Goal: Register for event/course

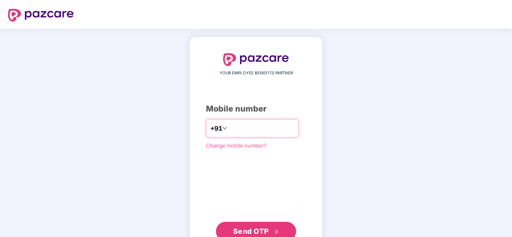
click at [232, 126] on input "number" at bounding box center [262, 128] width 66 height 13
type input "**********"
click at [260, 231] on span "Send OTP" at bounding box center [251, 231] width 36 height 8
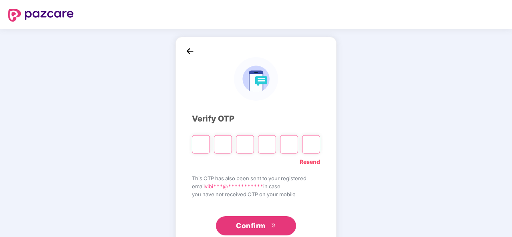
type input "*"
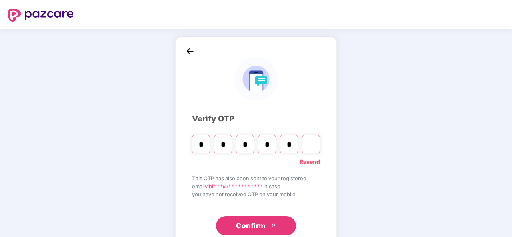
type input "*"
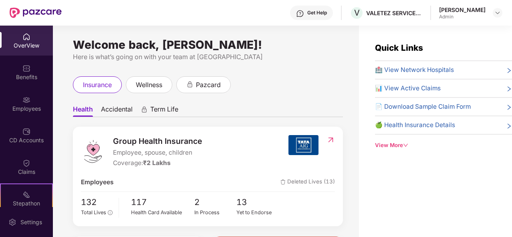
click at [270, 81] on div "insurance wellness pazcard" at bounding box center [208, 84] width 270 height 17
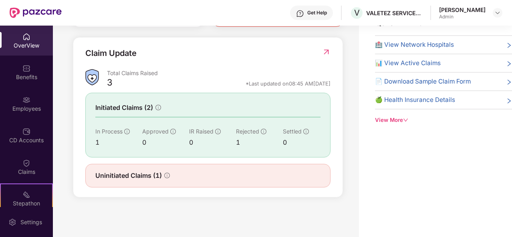
scroll to position [26, 0]
click at [8, 201] on div "Stepathon" at bounding box center [26, 204] width 51 height 8
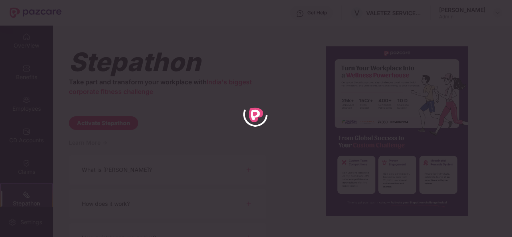
click at [225, 115] on div "[PERSON_NAME] Take part and transform your workplace with India's biggest corpo…" at bounding box center [167, 141] width 197 height 191
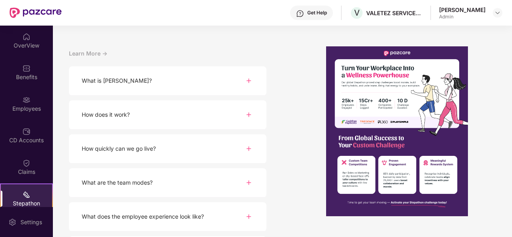
scroll to position [96, 0]
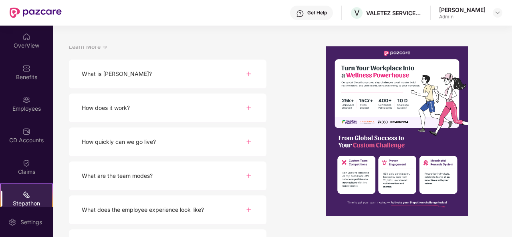
click at [248, 74] on img at bounding box center [249, 74] width 10 height 10
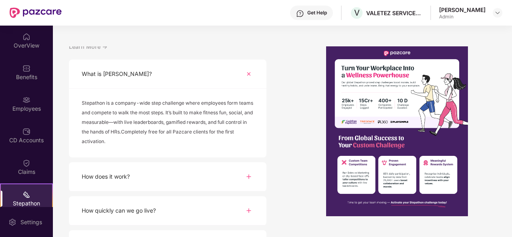
click at [247, 179] on img at bounding box center [249, 177] width 10 height 10
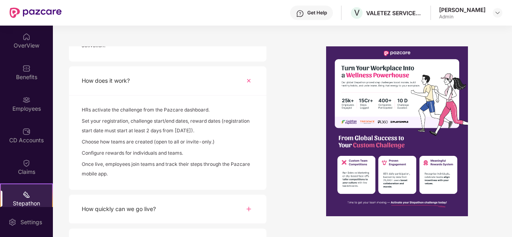
scroll to position [256, 0]
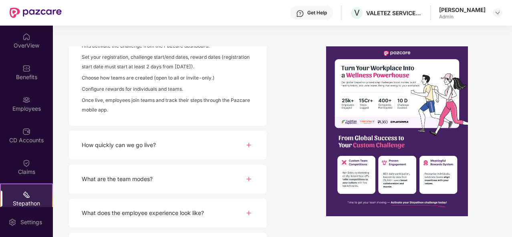
click at [247, 144] on img at bounding box center [249, 146] width 10 height 10
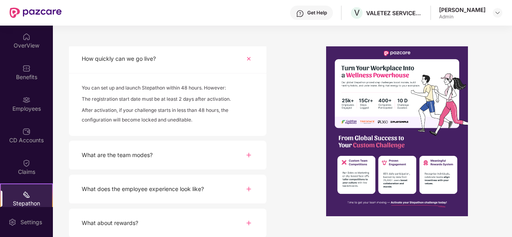
scroll to position [347, 0]
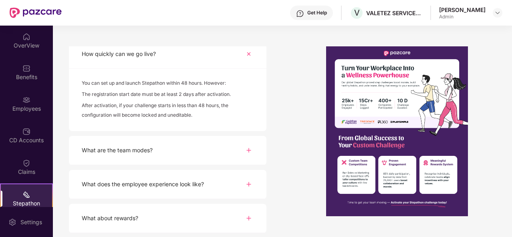
click at [251, 150] on img at bounding box center [249, 151] width 10 height 10
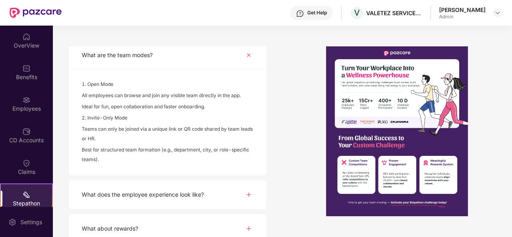
scroll to position [453, 0]
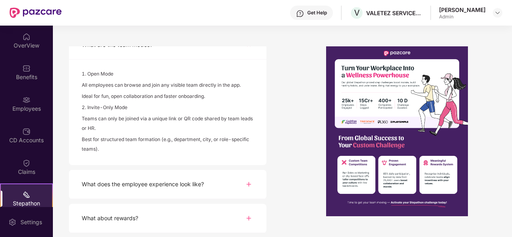
click at [250, 186] on img at bounding box center [249, 185] width 10 height 10
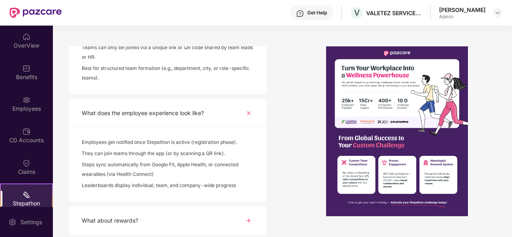
scroll to position [527, 0]
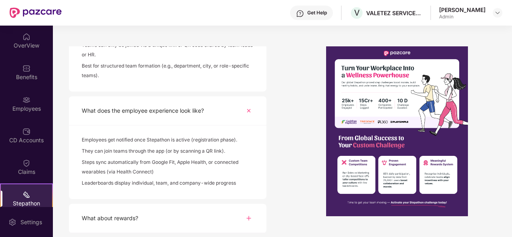
click at [281, 176] on div "[PERSON_NAME] Take part and transform your workplace with India's biggest corpo…" at bounding box center [282, 132] width 458 height 212
click at [247, 217] on img at bounding box center [249, 219] width 10 height 10
click at [279, 173] on div "[PERSON_NAME] Take part and transform your workplace with India's biggest corpo…" at bounding box center [282, 132] width 458 height 212
click at [511, 111] on div "[PERSON_NAME] Take part and transform your workplace with India's biggest corpo…" at bounding box center [282, 132] width 458 height 212
click at [306, 131] on div at bounding box center [396, 131] width 197 height 170
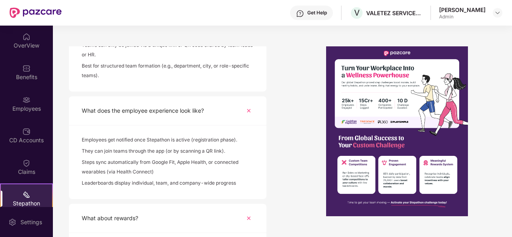
drag, startPoint x: 306, startPoint y: 131, endPoint x: 307, endPoint y: 177, distance: 46.1
click at [307, 177] on div at bounding box center [396, 131] width 197 height 170
click at [504, 79] on div "[PERSON_NAME] Take part and transform your workplace with India's biggest corpo…" at bounding box center [282, 132] width 458 height 212
drag, startPoint x: 290, startPoint y: 175, endPoint x: 305, endPoint y: 99, distance: 77.9
click at [305, 99] on div "[PERSON_NAME] Take part and transform your workplace with India's biggest corpo…" at bounding box center [282, 132] width 458 height 212
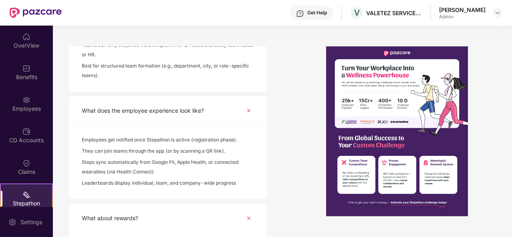
click at [498, 158] on div "[PERSON_NAME] Take part and transform your workplace with India's biggest corpo…" at bounding box center [282, 132] width 458 height 212
click at [234, 118] on div "What does the employee experience look like?" at bounding box center [167, 110] width 197 height 29
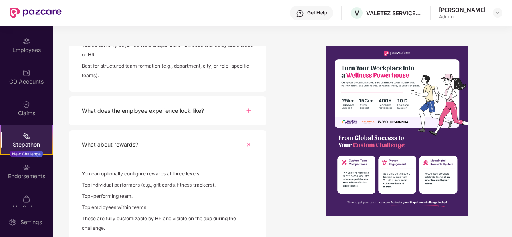
scroll to position [71, 0]
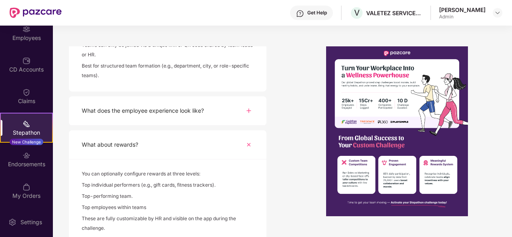
click at [288, 157] on div "[PERSON_NAME] Take part and transform your workplace with India's biggest corpo…" at bounding box center [282, 132] width 458 height 212
